Goal: Information Seeking & Learning: Find specific page/section

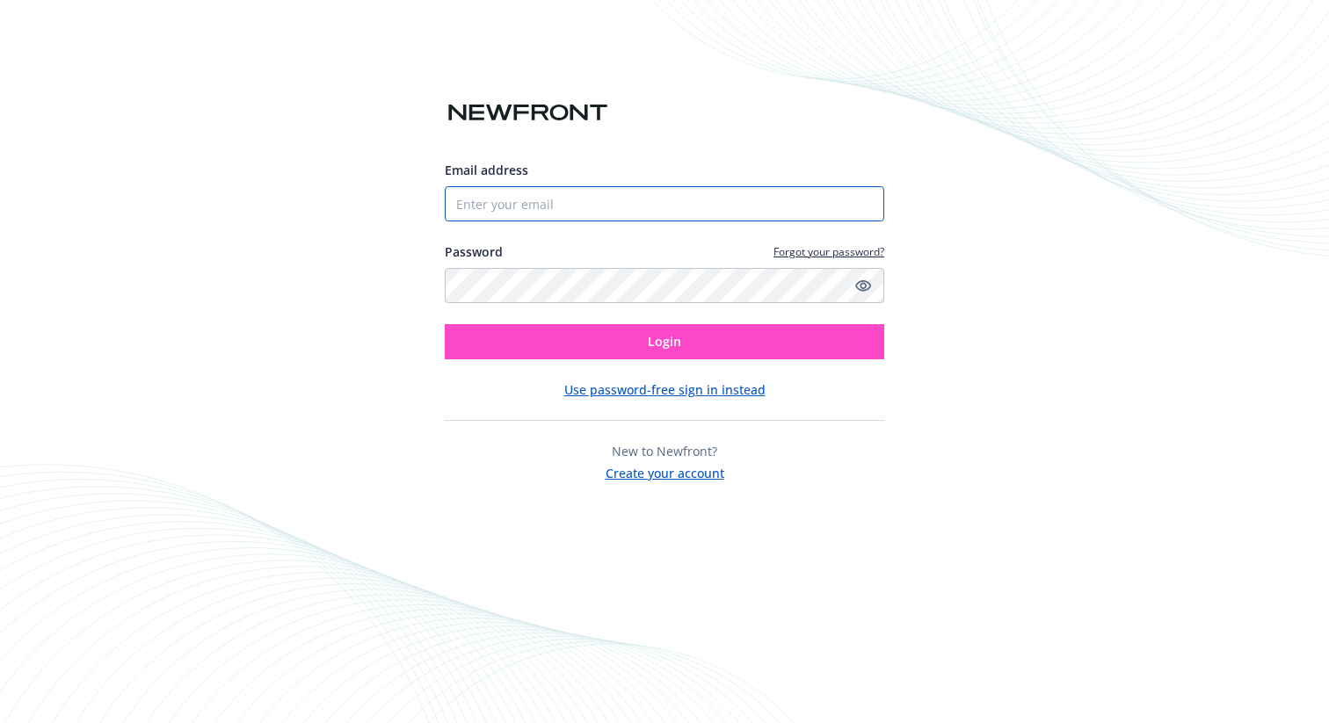
type input "[EMAIL_ADDRESS][DOMAIN_NAME]"
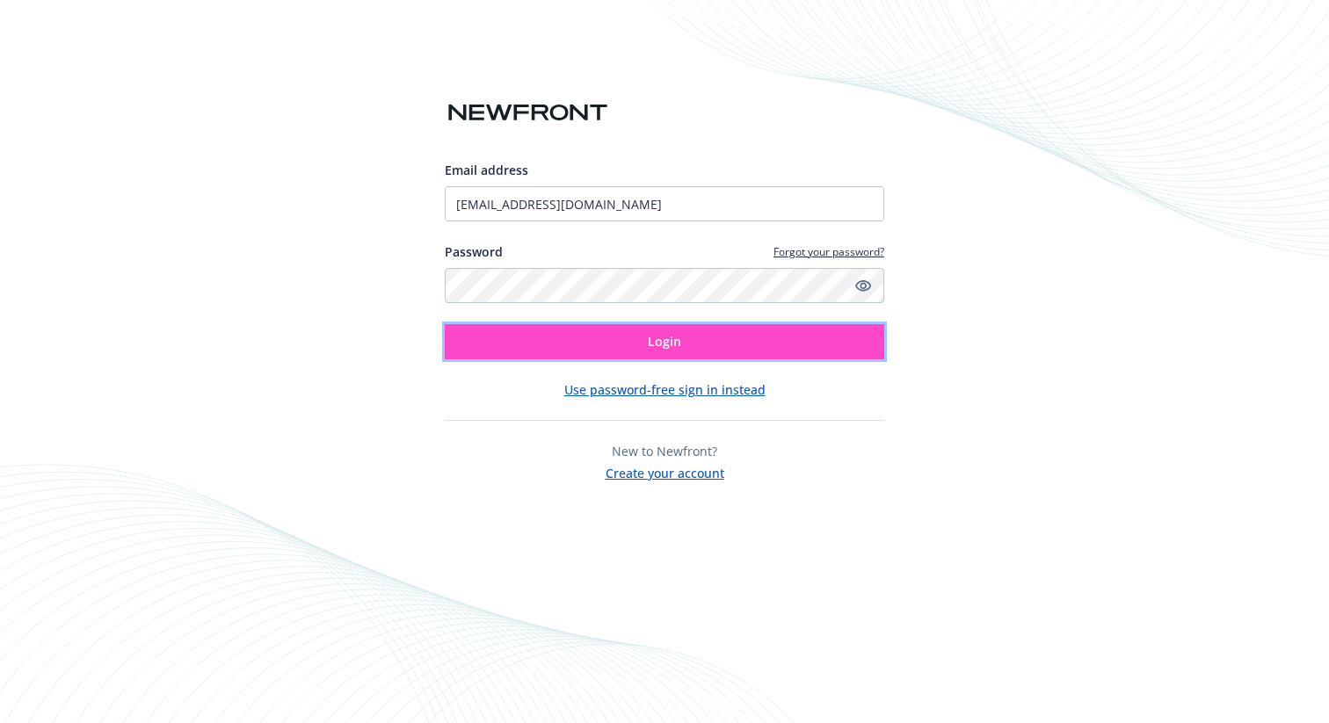
click at [643, 346] on button "Login" at bounding box center [664, 341] width 439 height 35
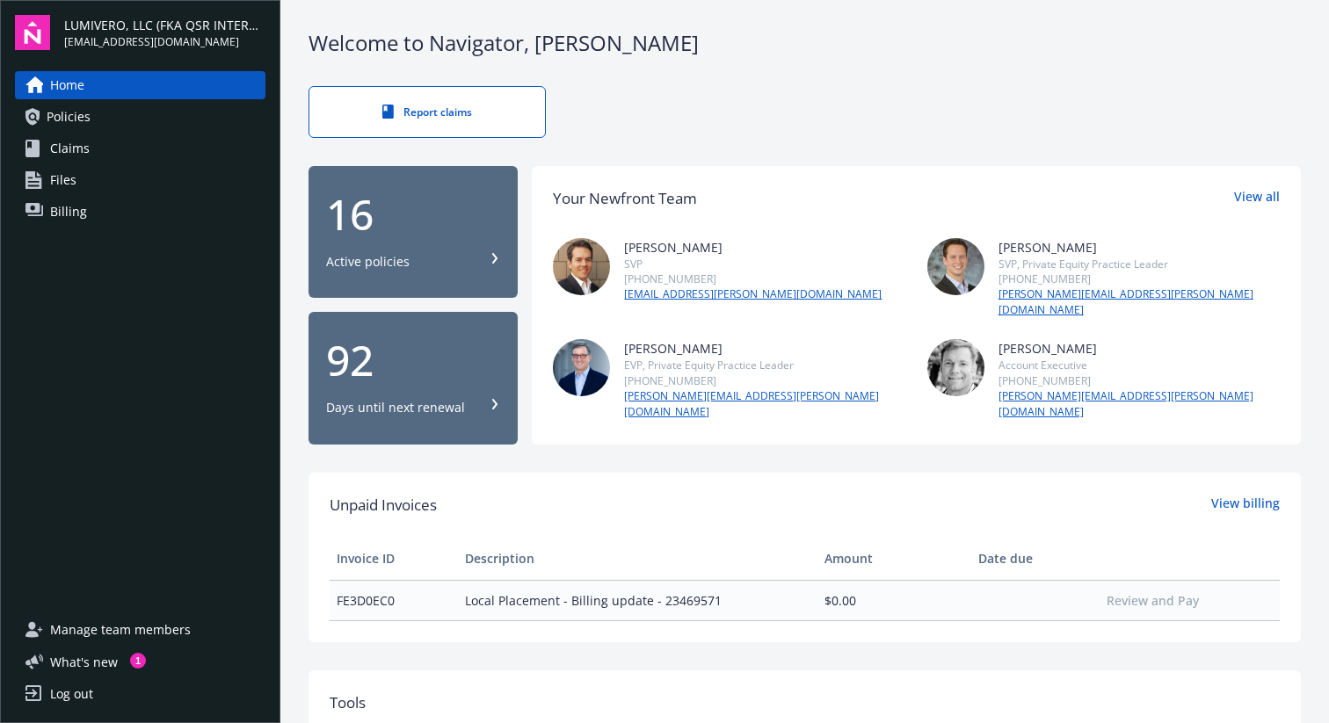
click at [229, 411] on div "Home Policies Claims Files Billing" at bounding box center [140, 333] width 250 height 524
click at [78, 120] on span "Policies" at bounding box center [69, 117] width 44 height 28
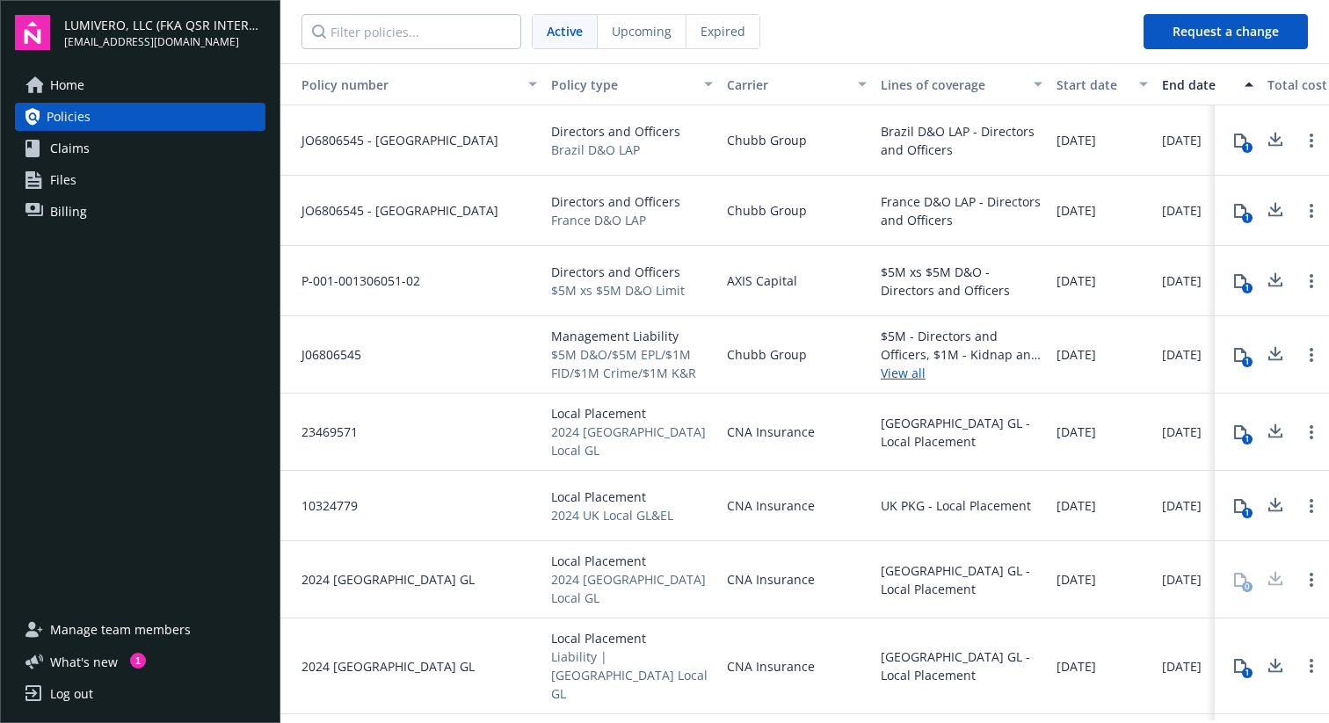
click at [92, 192] on link "Files" at bounding box center [140, 180] width 250 height 28
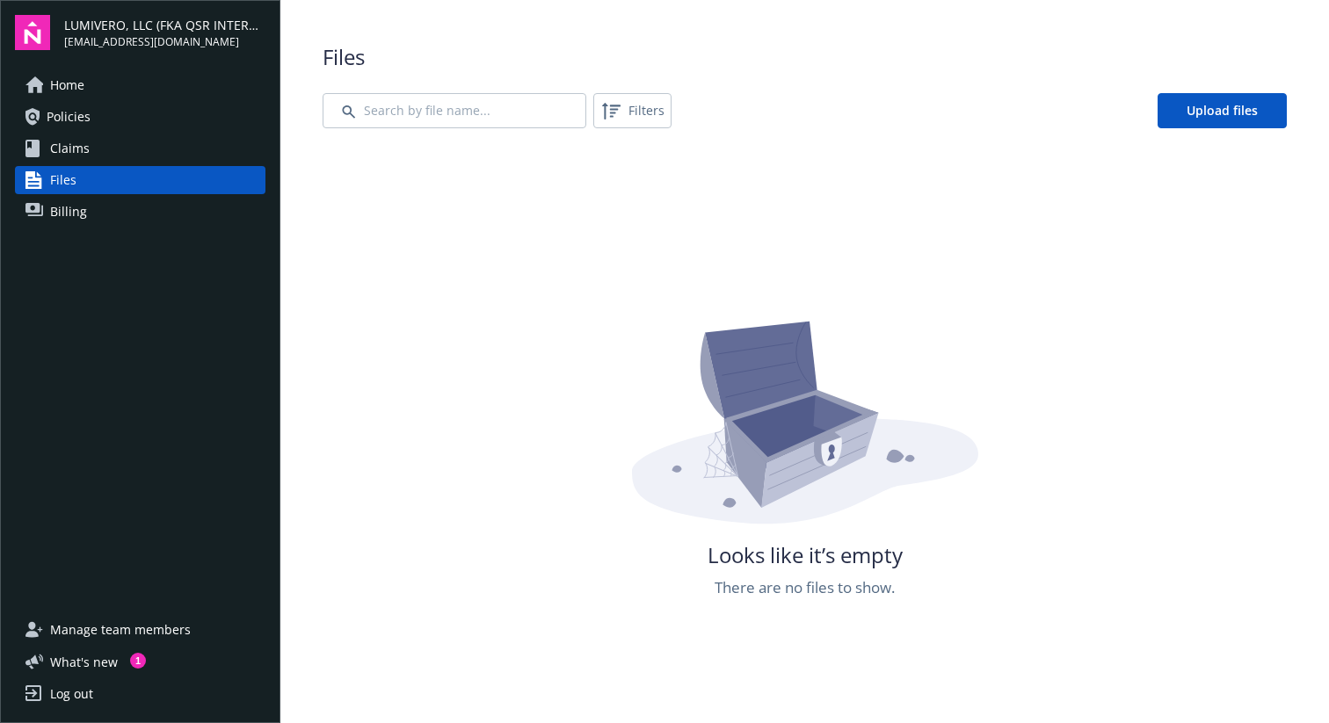
click at [93, 202] on link "Billing" at bounding box center [140, 212] width 250 height 28
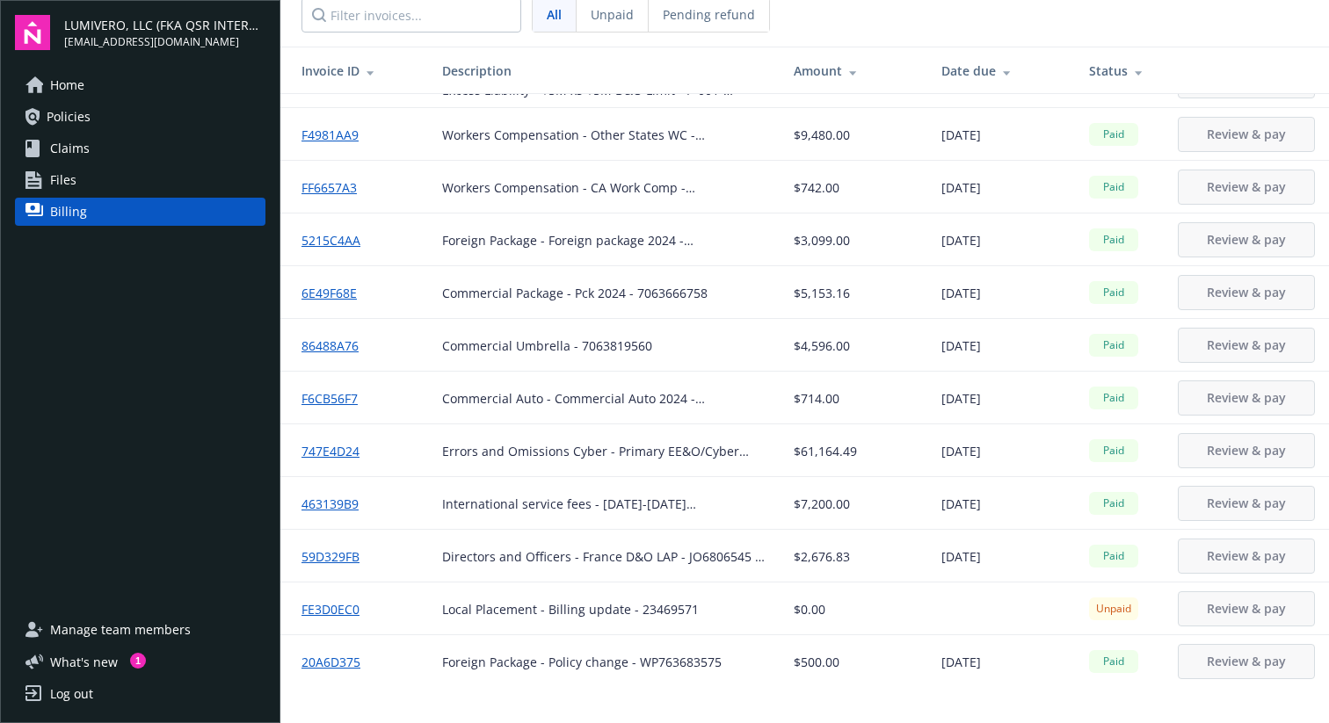
scroll to position [63, 0]
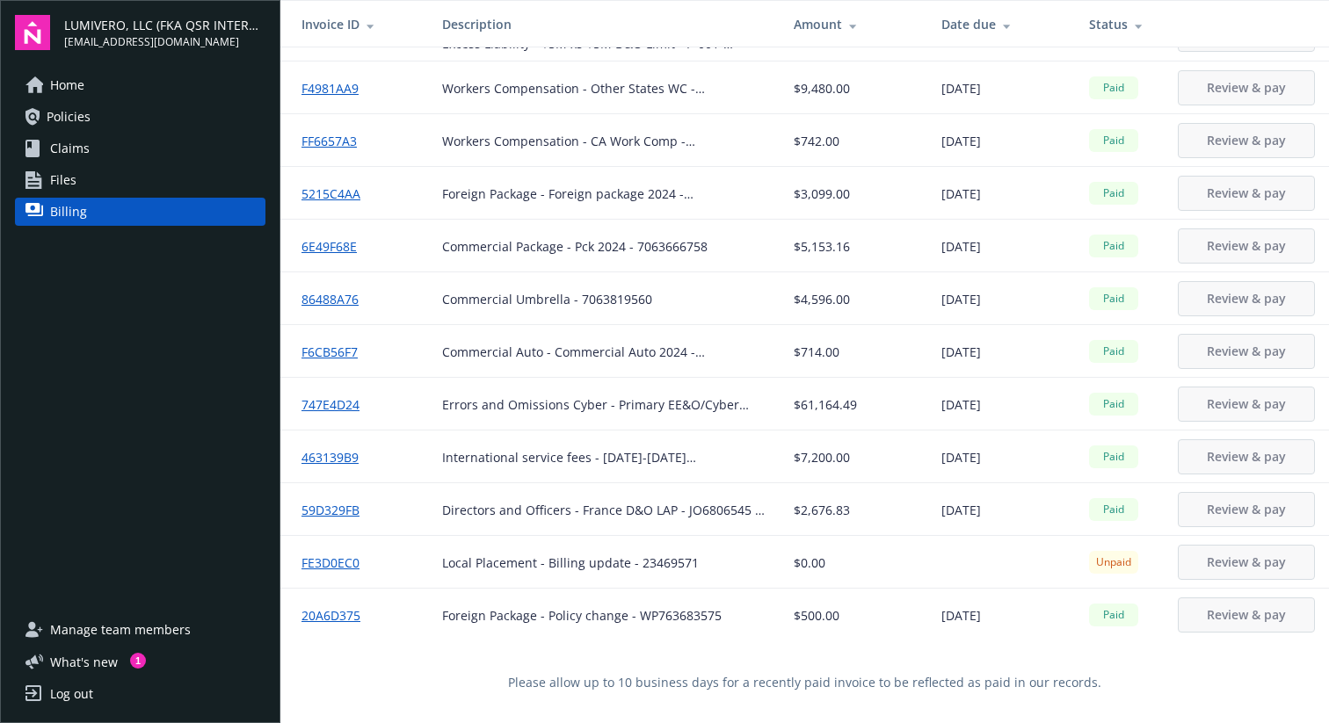
click at [583, 404] on div "Errors and Omissions Cyber - Primary EE&O/Cyber 2024 - PRO30027724102" at bounding box center [603, 404] width 323 height 18
drag, startPoint x: 512, startPoint y: 403, endPoint x: 818, endPoint y: 407, distance: 306.7
click at [818, 407] on tr "747E4D24 Errors and Omissions Cyber - Primary EE&O/Cyber 2024 - PRO30027724102 …" at bounding box center [804, 404] width 1048 height 53
click at [818, 407] on span "$61,164.49" at bounding box center [825, 404] width 63 height 18
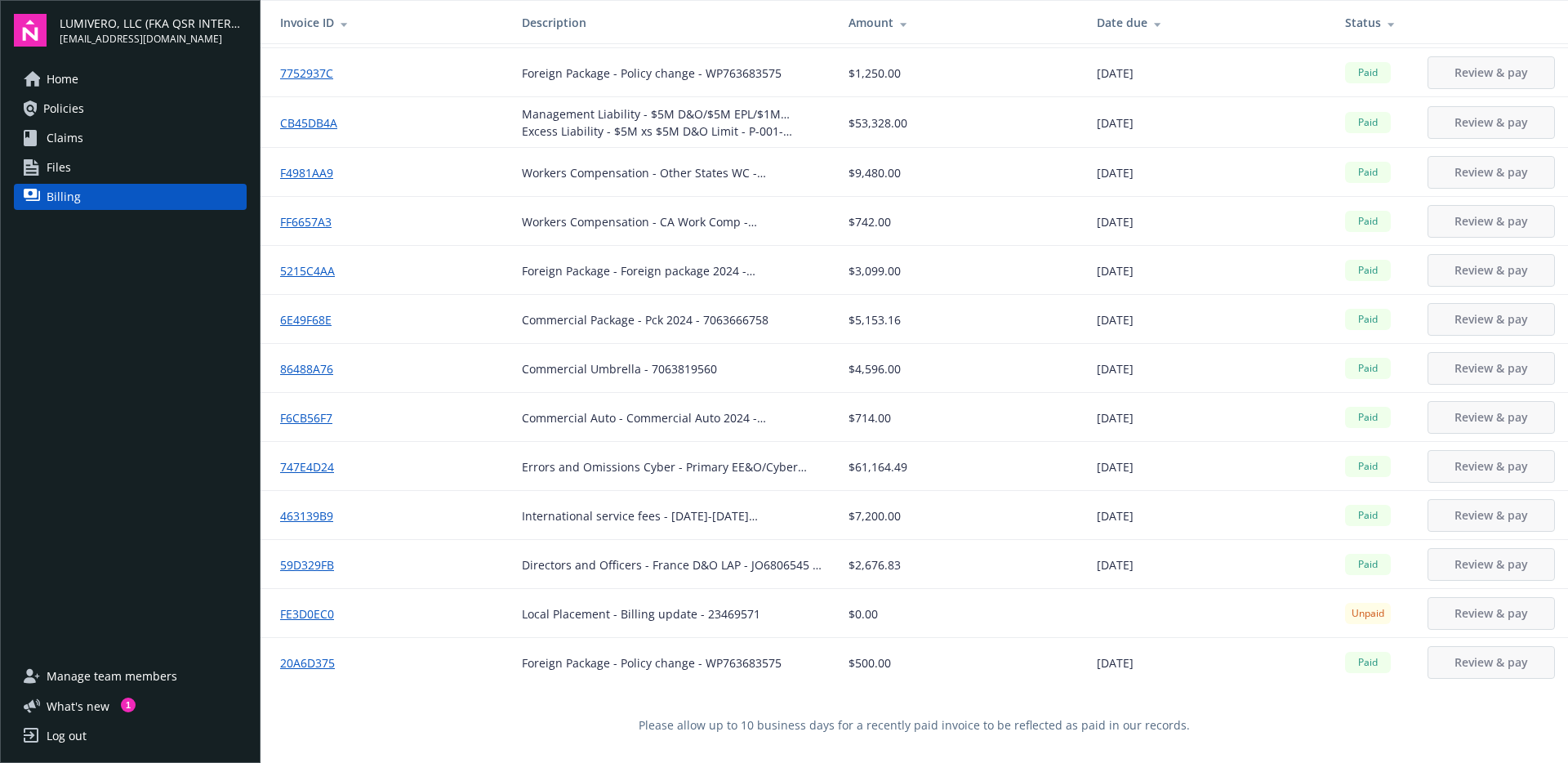
scroll to position [143, 0]
